Goal: Task Accomplishment & Management: Use online tool/utility

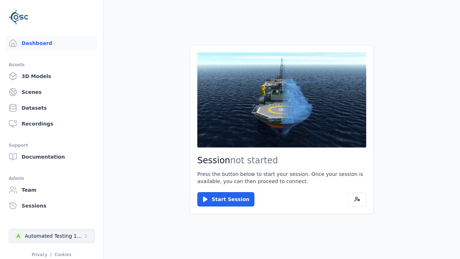
click at [52, 236] on div "Automated Testing 1 - Playwright" at bounding box center [54, 235] width 58 height 7
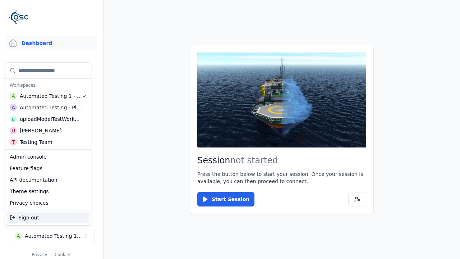
click at [50, 119] on div "uploadModelTestWorkspace" at bounding box center [51, 118] width 62 height 7
click at [230, 129] on html "Support Dashboard Assets 3D Models Scenes Datasets Recordings Support Documenta…" at bounding box center [230, 129] width 460 height 259
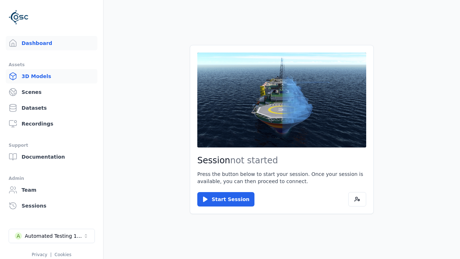
click at [51, 76] on link "3D Models" at bounding box center [52, 76] width 92 height 14
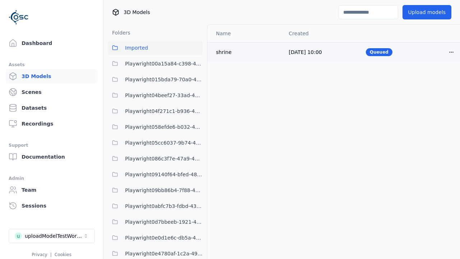
click at [451, 52] on html "Support Dashboard Assets 3D Models Scenes Datasets Recordings Support Documenta…" at bounding box center [230, 129] width 460 height 259
click at [435, 80] on div "Delete" at bounding box center [435, 79] width 42 height 11
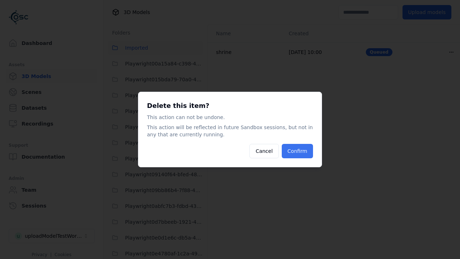
click at [297, 151] on button "Confirm" at bounding box center [297, 151] width 31 height 14
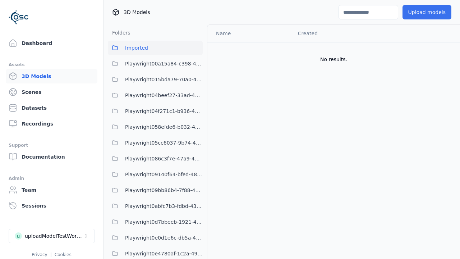
click at [426, 12] on button "Upload models" at bounding box center [426, 12] width 49 height 14
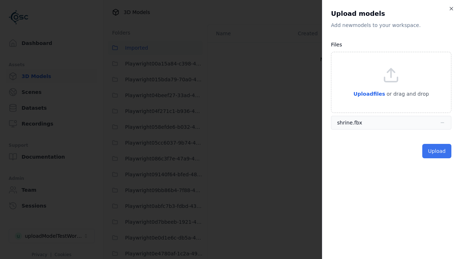
click at [436, 151] on button "Upload" at bounding box center [436, 151] width 29 height 14
